Goal: Transaction & Acquisition: Download file/media

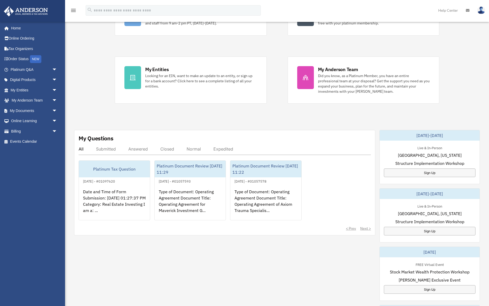
scroll to position [80, 0]
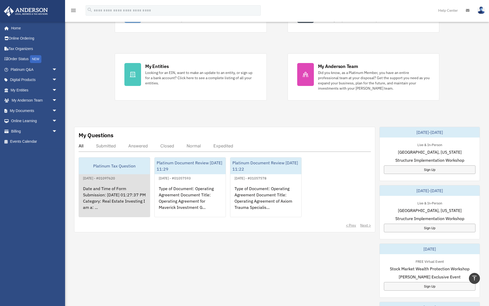
click at [99, 196] on div "Date and Time of Form Submission: [DATE] 01:27:37 PM Category: Real Estate Inve…" at bounding box center [114, 201] width 71 height 41
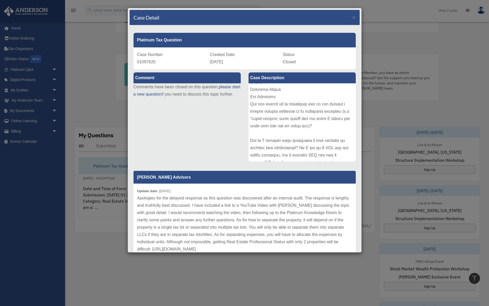
scroll to position [40, 0]
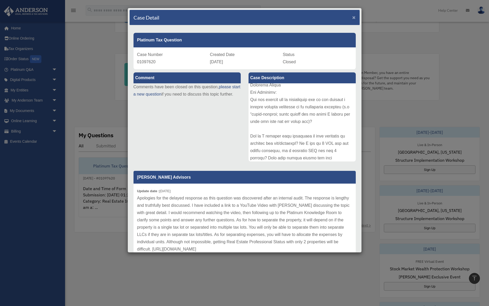
click at [353, 18] on span "×" at bounding box center [354, 17] width 3 height 6
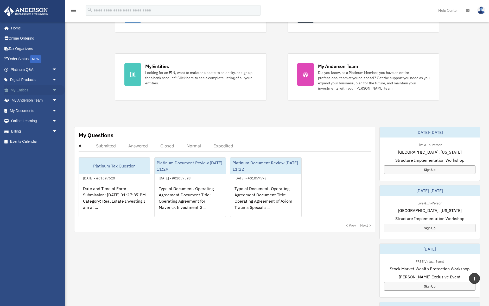
click at [25, 90] on link "My Entities arrow_drop_down" at bounding box center [34, 90] width 61 height 10
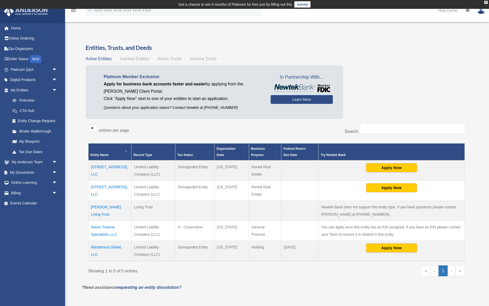
click at [118, 168] on td "[STREET_ADDRESS], LLC" at bounding box center [109, 170] width 43 height 20
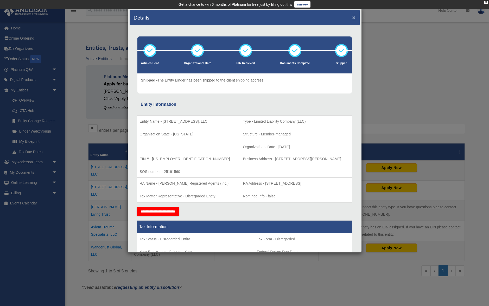
click at [353, 17] on button "×" at bounding box center [354, 17] width 3 height 5
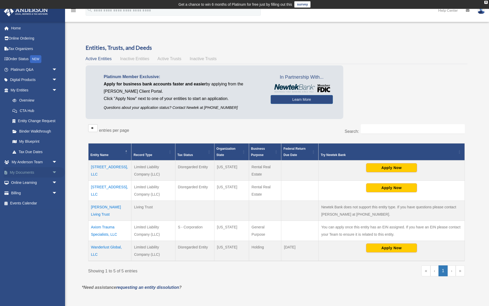
click at [33, 169] on link "My Documents arrow_drop_down" at bounding box center [34, 172] width 61 height 10
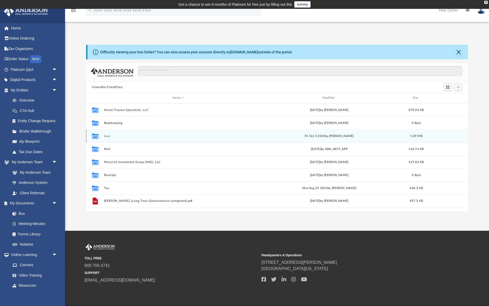
scroll to position [118, 382]
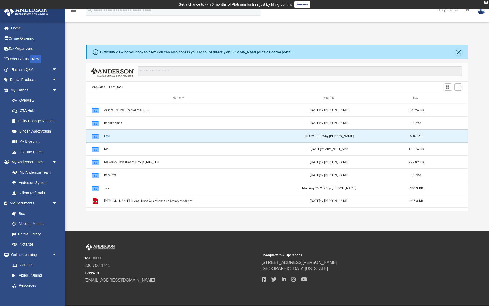
click at [107, 136] on button "Law" at bounding box center [178, 135] width 149 height 3
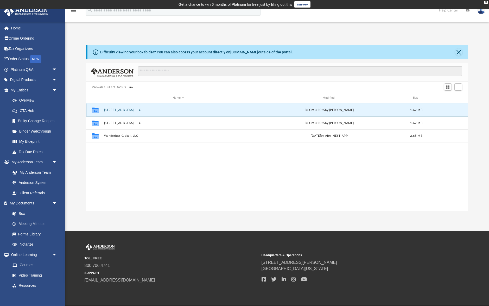
click at [127, 111] on button "4206 Mango Ct, LLC" at bounding box center [178, 109] width 149 height 3
click at [156, 109] on button "4206 Mango Ct, LLC - Binder Documents.pdf" at bounding box center [178, 109] width 149 height 3
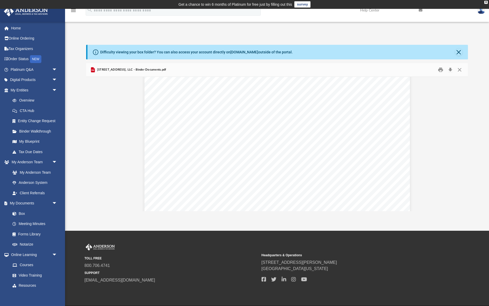
scroll to position [418, 0]
drag, startPoint x: 288, startPoint y: 131, endPoint x: 205, endPoint y: 96, distance: 90.4
click at [205, 96] on div "Overview of 4206 Mango Ct, LLC Entity Formation Information State of Organizati…" at bounding box center [277, 186] width 266 height 344
drag, startPoint x: 196, startPoint y: 92, endPoint x: 199, endPoint y: 97, distance: 5.5
click at [198, 96] on div "Overview of 4206 Mango Ct, LLC Entity Formation Information State of Organizati…" at bounding box center [277, 186] width 266 height 344
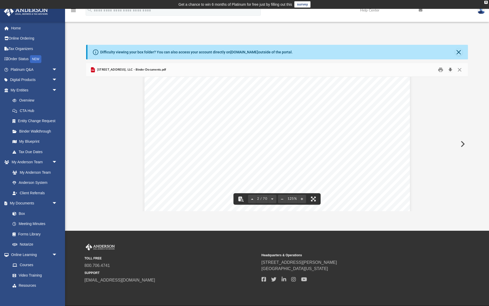
click at [451, 68] on button "Download" at bounding box center [450, 70] width 9 height 8
click at [459, 70] on button "Close" at bounding box center [459, 70] width 9 height 8
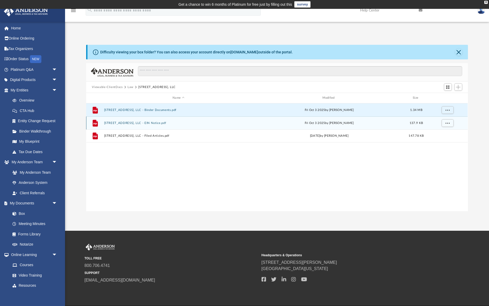
click at [333, 123] on div "Fri Oct 3 2025 by Zoe Doyle" at bounding box center [329, 123] width 149 height 5
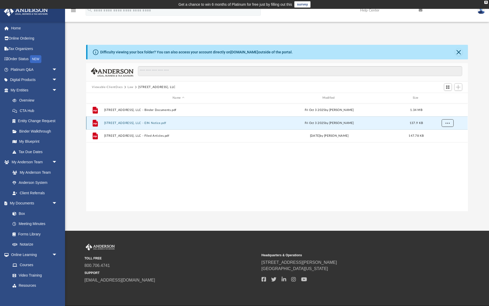
click at [449, 123] on button "More options" at bounding box center [448, 123] width 12 height 8
click at [136, 123] on button "4206 Mango Ct, LLC - EIN Notice.pdf" at bounding box center [178, 122] width 149 height 3
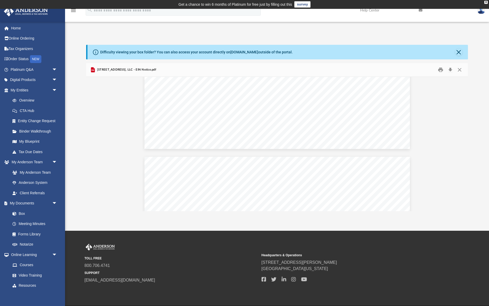
scroll to position [0, 0]
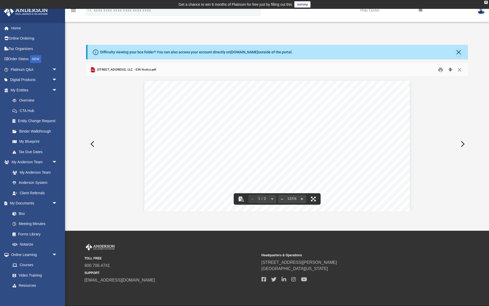
click at [451, 70] on button "Download" at bounding box center [450, 70] width 9 height 8
click at [460, 69] on button "Close" at bounding box center [459, 70] width 9 height 8
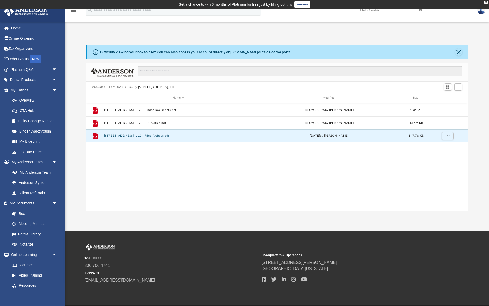
click at [151, 137] on button "4206 Mango Ct, LLC - Filed Articles.pdf" at bounding box center [178, 135] width 149 height 3
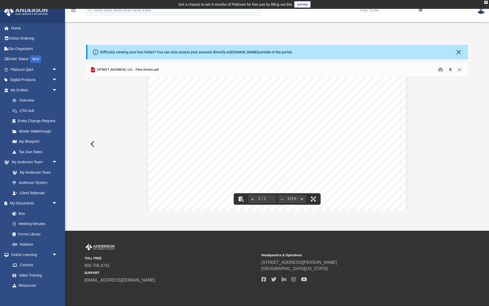
scroll to position [612, 0]
click at [450, 69] on button "Download" at bounding box center [450, 70] width 9 height 8
click at [460, 68] on button "Close" at bounding box center [459, 70] width 9 height 8
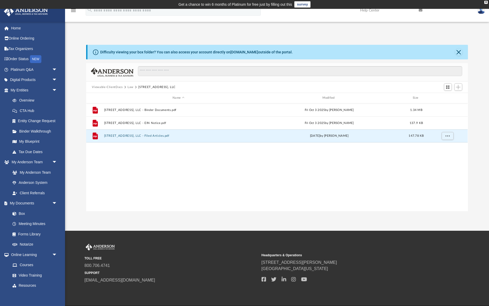
click at [131, 88] on button "Law" at bounding box center [131, 87] width 6 height 5
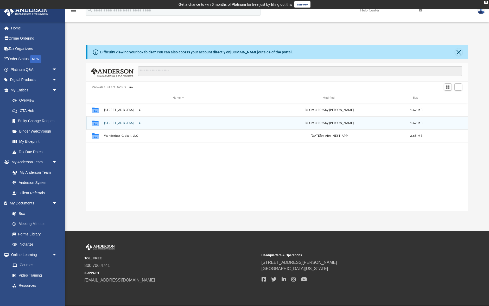
click at [116, 123] on button "5475 Rally Ct, LLC" at bounding box center [178, 122] width 149 height 3
click at [135, 124] on button "5475 Rally Ct, LLC - EIN Notice.pdf" at bounding box center [178, 122] width 149 height 3
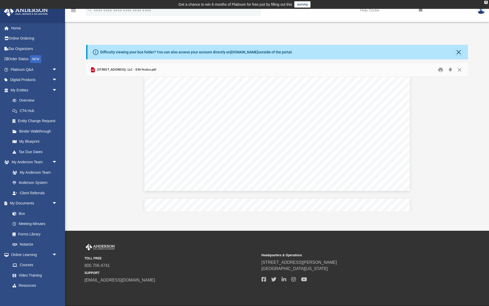
scroll to position [0, 0]
click at [458, 69] on button "Close" at bounding box center [459, 70] width 9 height 8
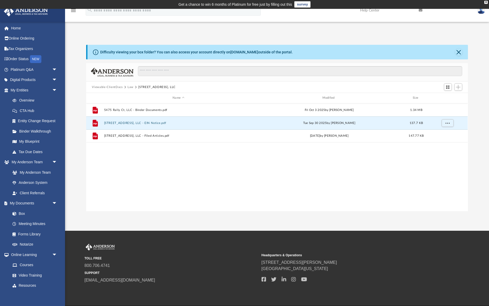
click at [129, 85] on button "Law" at bounding box center [131, 87] width 6 height 5
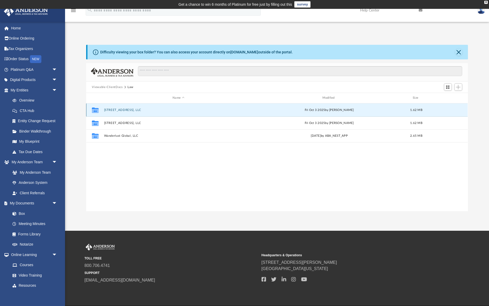
click at [125, 110] on button "4206 Mango Ct, LLC" at bounding box center [178, 109] width 149 height 3
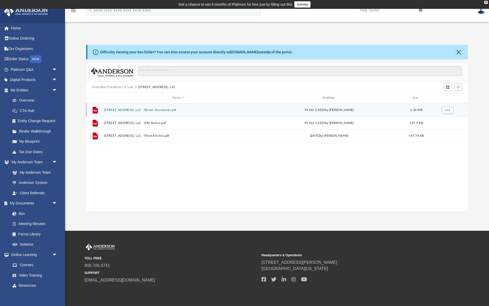
click at [144, 110] on button "4206 Mango Ct, LLC - Binder Documents.pdf" at bounding box center [178, 109] width 149 height 3
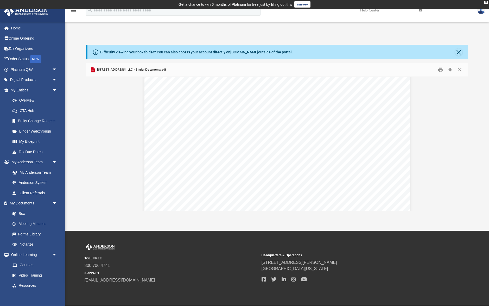
scroll to position [68, 0]
click at [458, 70] on button "Close" at bounding box center [459, 70] width 9 height 8
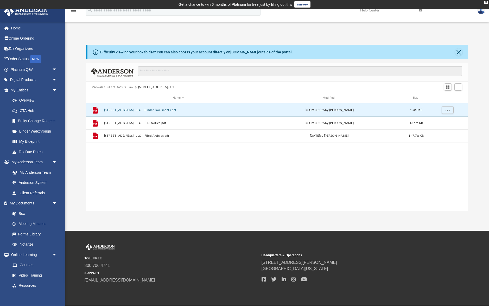
click at [131, 87] on button "Law" at bounding box center [131, 87] width 6 height 5
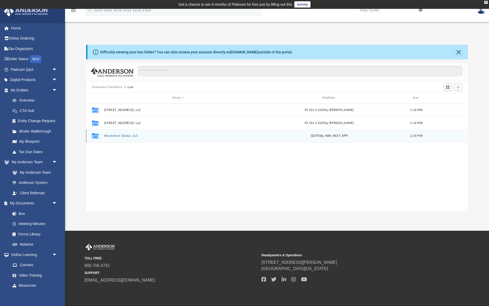
click at [123, 135] on button "Wanderlust Global, LLC" at bounding box center [178, 135] width 149 height 3
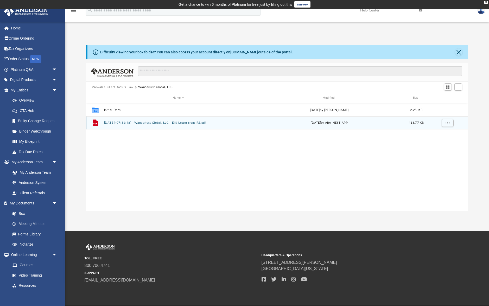
click at [155, 123] on button "2025.06.23 (07:31:48) - Wanderlust Global, LLC - EIN Letter from IRS.pdf" at bounding box center [178, 122] width 149 height 3
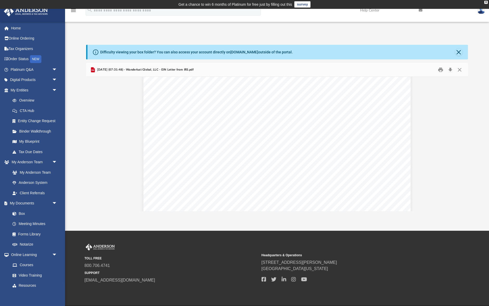
scroll to position [922, 0]
click at [450, 70] on button "Download" at bounding box center [450, 70] width 9 height 8
click at [459, 70] on button "Close" at bounding box center [459, 70] width 9 height 8
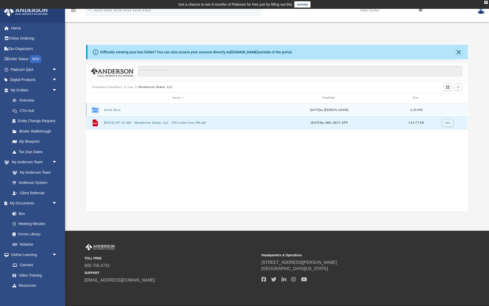
click at [109, 111] on button "Initial Docs" at bounding box center [178, 109] width 149 height 3
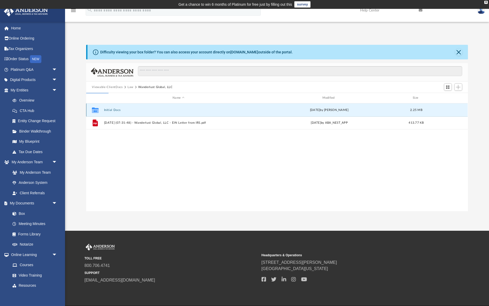
click at [112, 110] on button "Initial Docs" at bounding box center [178, 109] width 149 height 3
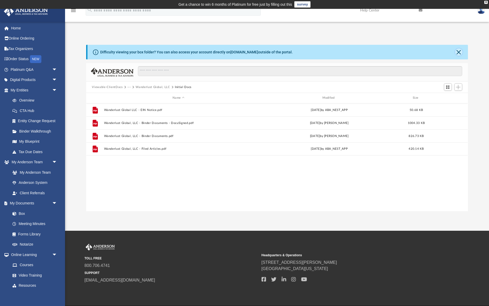
click at [459, 54] on button "Close" at bounding box center [458, 51] width 7 height 7
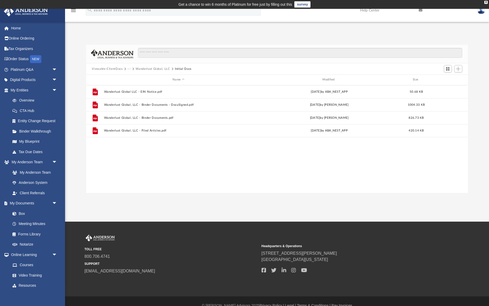
click at [128, 68] on button "···" at bounding box center [129, 69] width 3 height 5
click at [134, 75] on li "Law" at bounding box center [133, 77] width 6 height 5
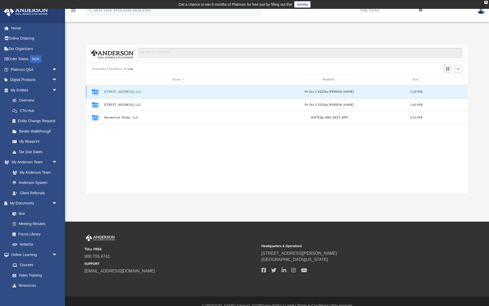
click at [126, 93] on button "4206 Mango Ct, LLC" at bounding box center [178, 91] width 149 height 3
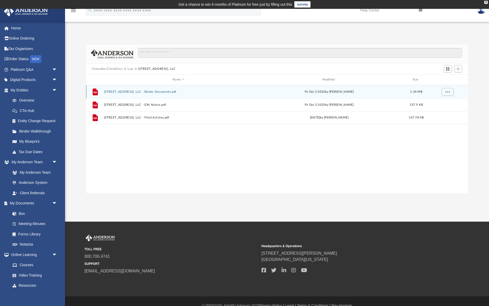
click at [153, 92] on button "4206 Mango Ct, LLC - Binder Documents.pdf" at bounding box center [178, 91] width 149 height 3
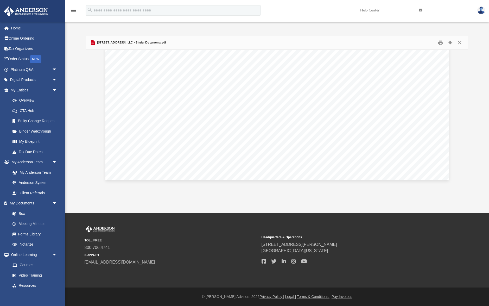
scroll to position [9, 0]
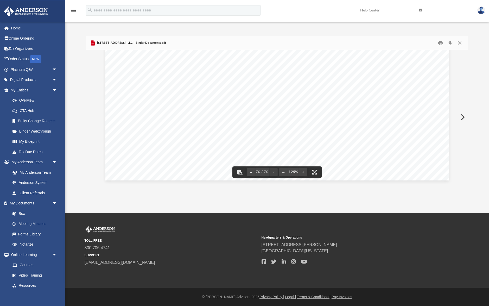
click at [460, 42] on button "Close" at bounding box center [459, 43] width 9 height 8
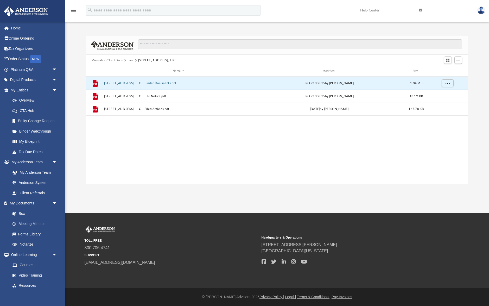
click at [131, 61] on button "Law" at bounding box center [131, 60] width 6 height 5
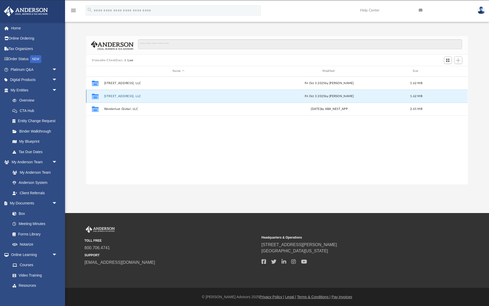
click at [119, 96] on button "5475 Rally Ct, LLC" at bounding box center [178, 96] width 149 height 3
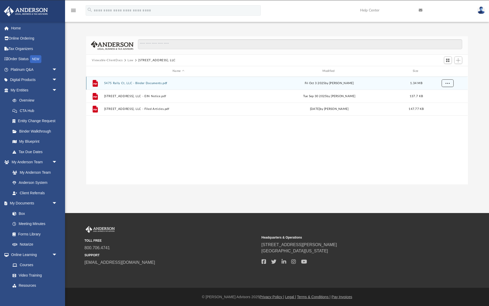
click at [449, 83] on span "More options" at bounding box center [448, 82] width 4 height 3
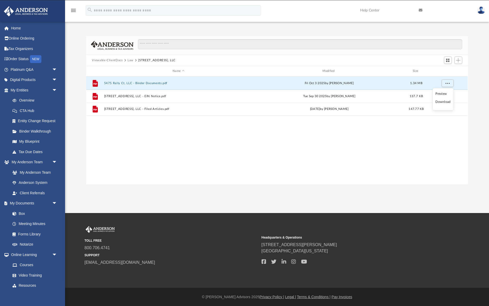
click at [445, 102] on li "Download" at bounding box center [443, 101] width 15 height 5
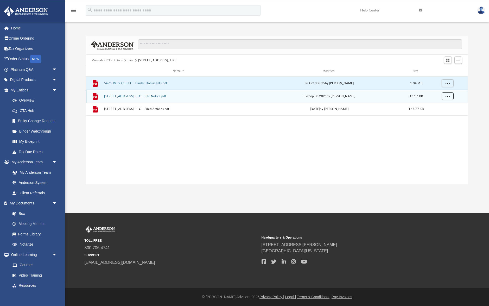
click at [448, 97] on span "More options" at bounding box center [448, 96] width 4 height 3
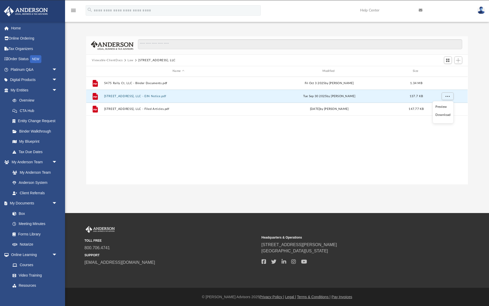
click at [444, 114] on li "Download" at bounding box center [443, 114] width 15 height 5
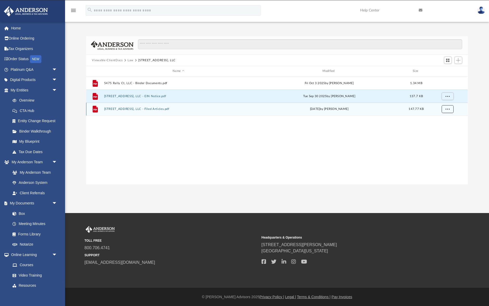
click at [448, 109] on span "More options" at bounding box center [448, 109] width 4 height 3
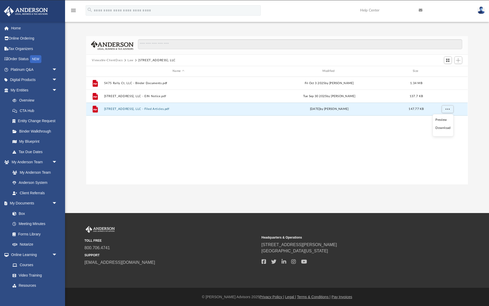
click at [442, 128] on li "Download" at bounding box center [443, 127] width 15 height 5
